Goal: Check status: Check status

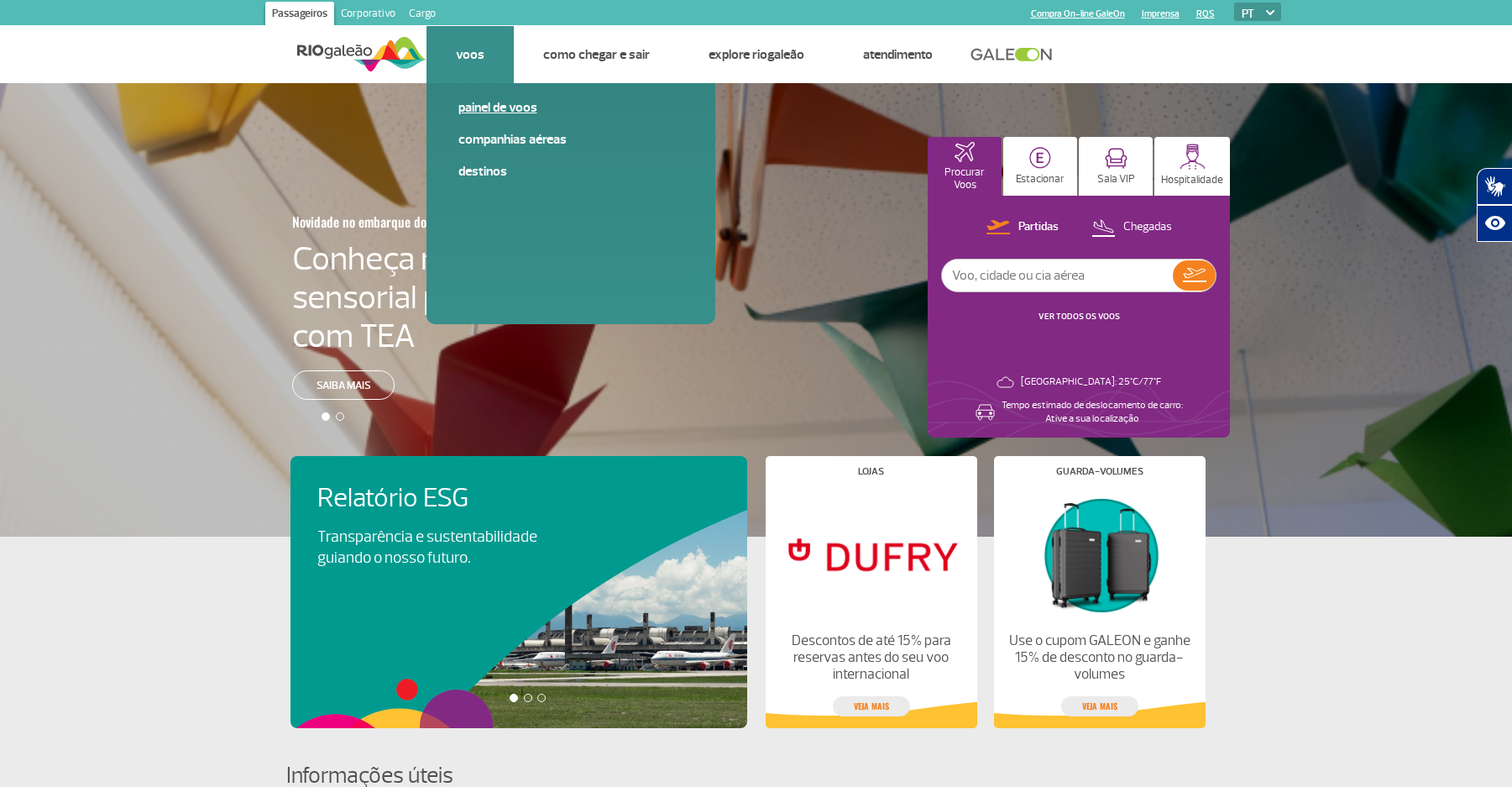
click at [477, 104] on link "Painel de voos" at bounding box center [571, 107] width 225 height 19
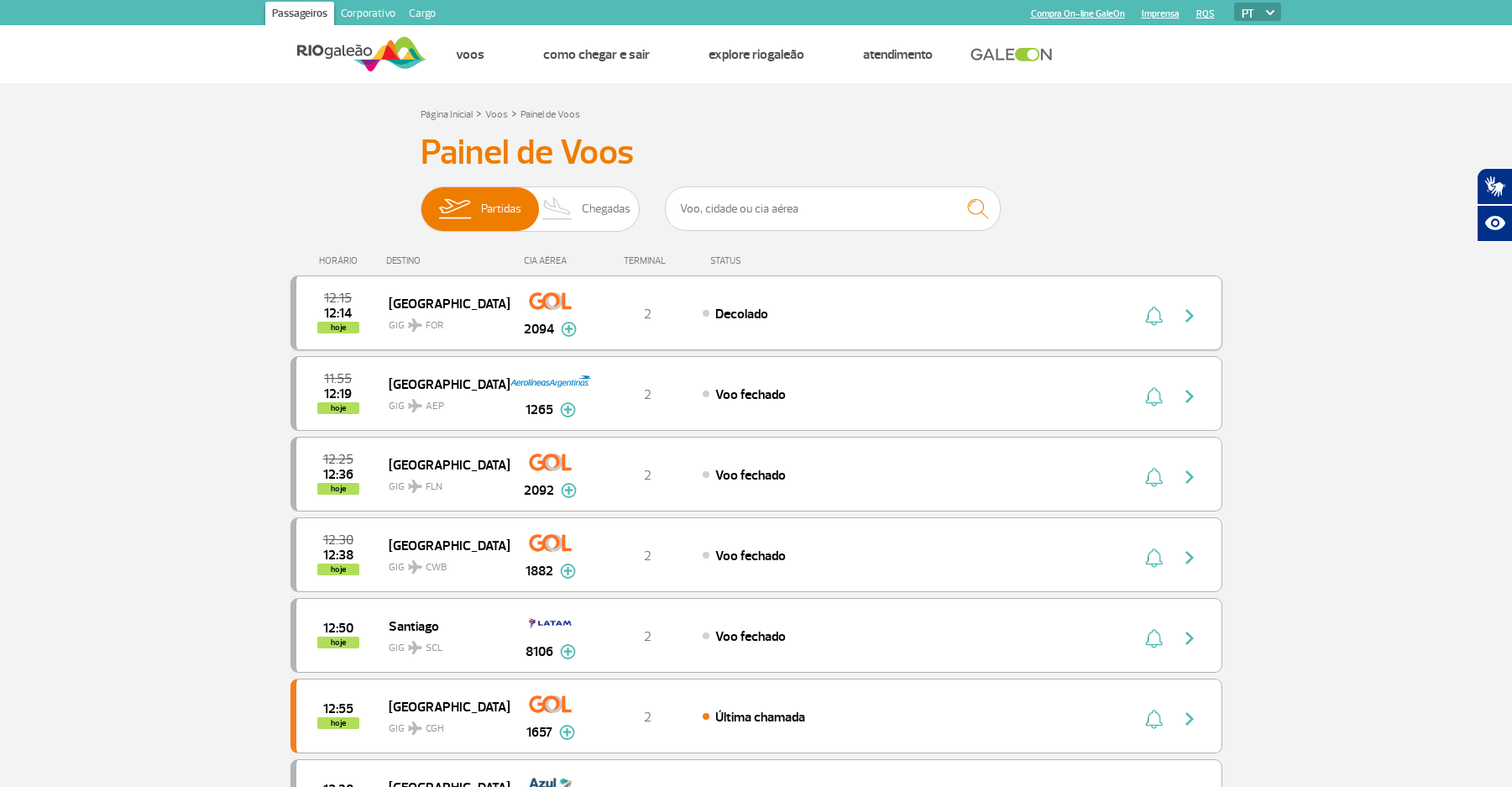
click at [396, 328] on span "GIG FOR" at bounding box center [442, 320] width 107 height 24
